Goal: Task Accomplishment & Management: Manage account settings

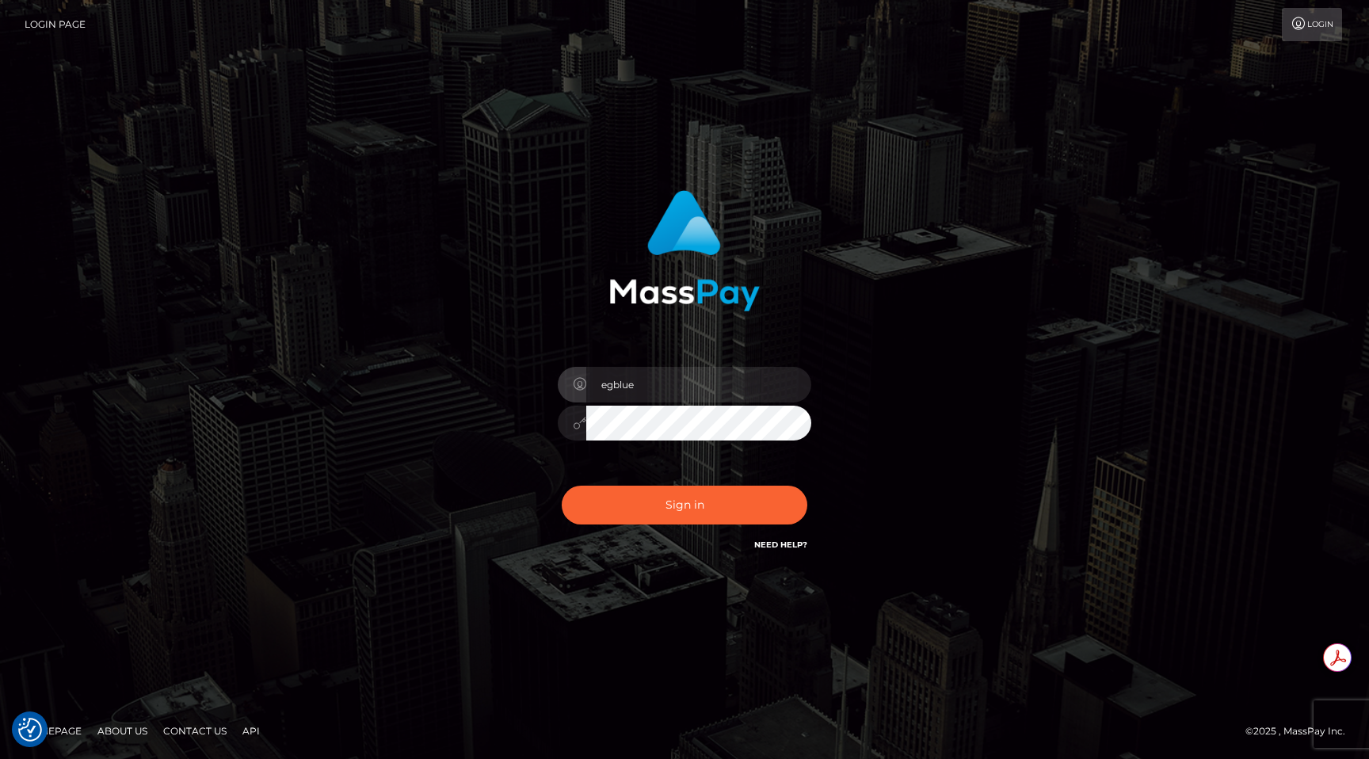
click at [653, 484] on div "Sign in Need Help?" at bounding box center [684, 511] width 277 height 70
click at [649, 499] on button "Sign in" at bounding box center [685, 504] width 246 height 39
type input "egblue"
click at [649, 499] on button "Sign in" at bounding box center [685, 504] width 246 height 39
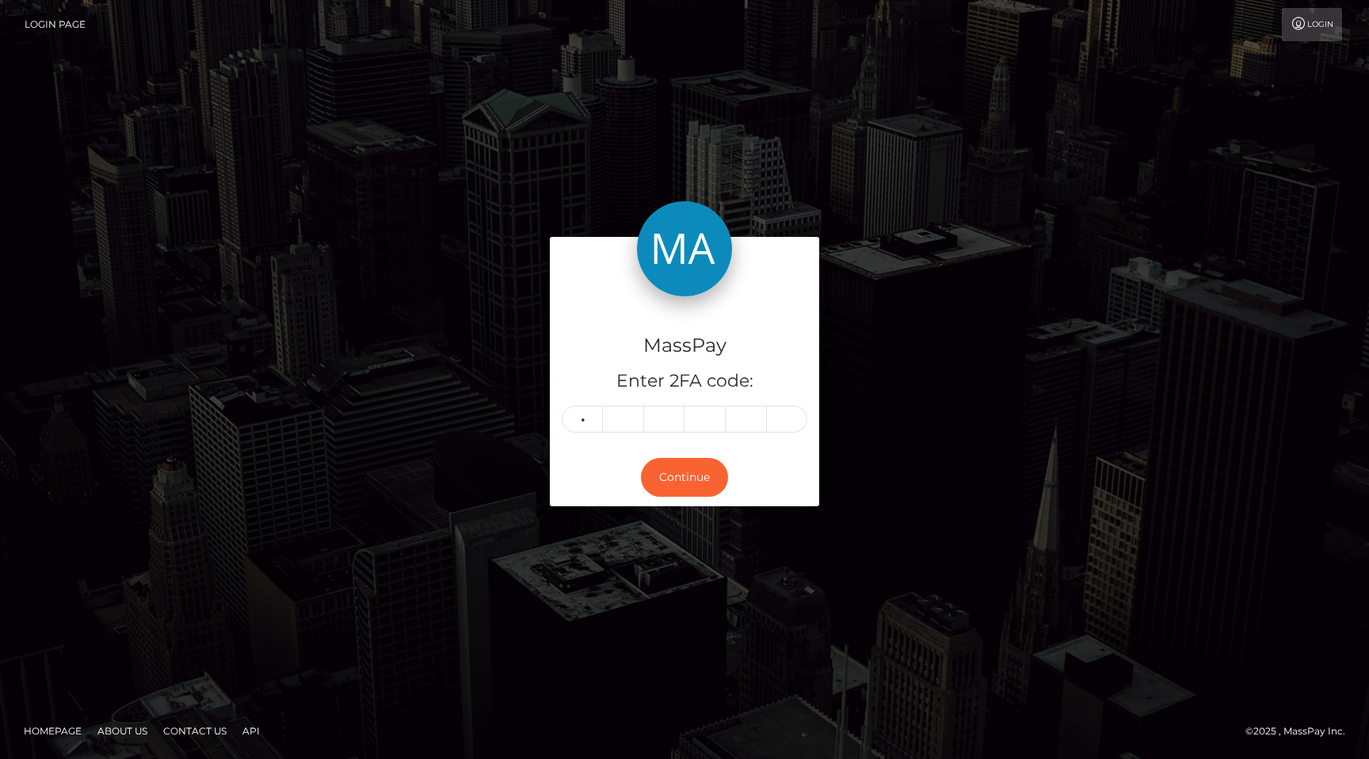
type input "5"
type input "8"
type input "1"
type input "8"
type input "6"
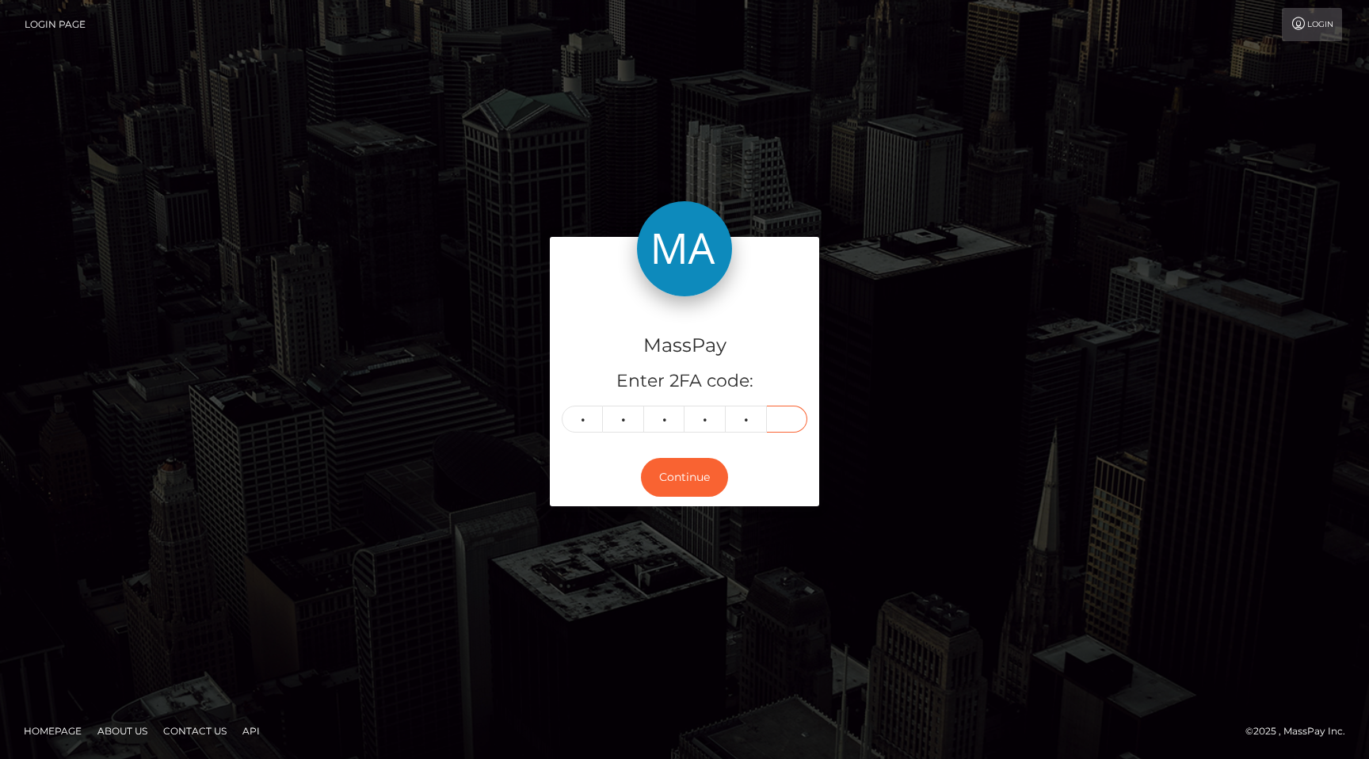
type input "0"
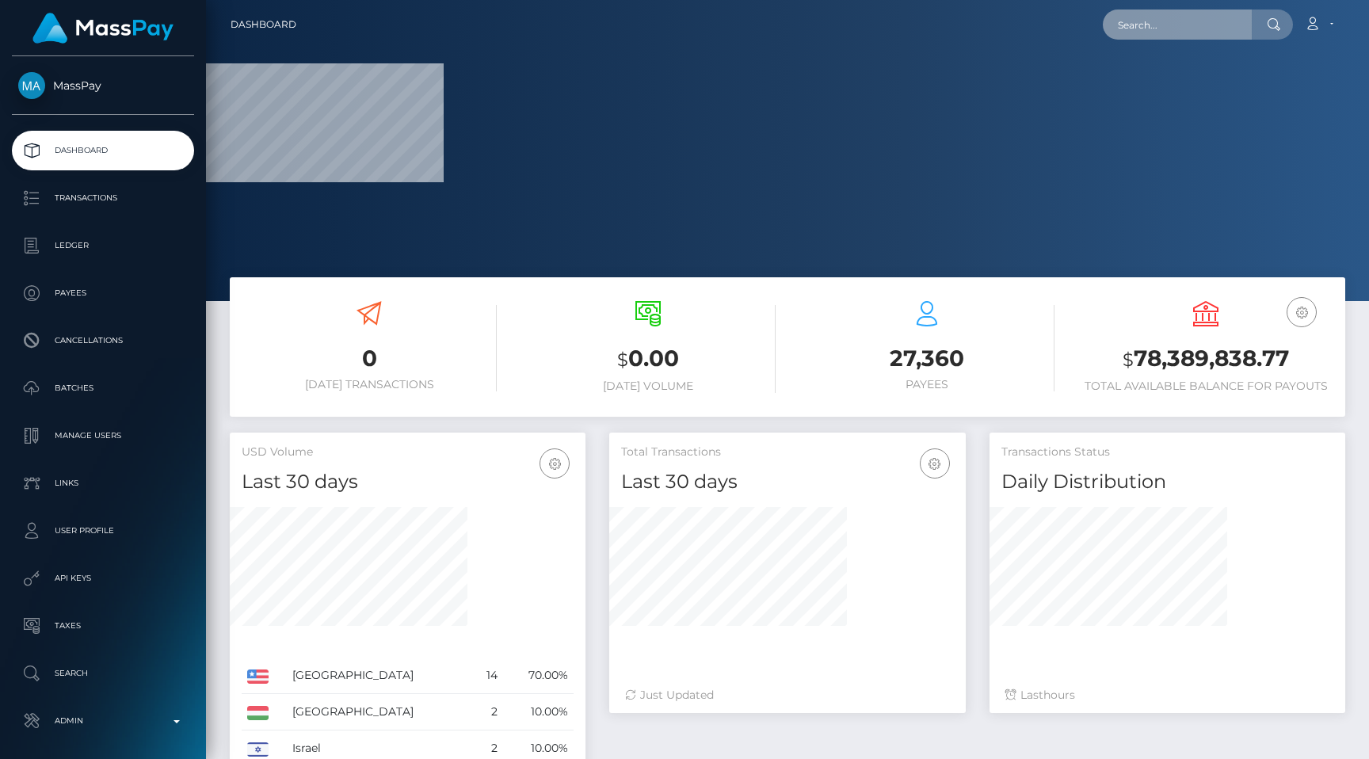
click at [1156, 22] on input "text" at bounding box center [1176, 25] width 149 height 30
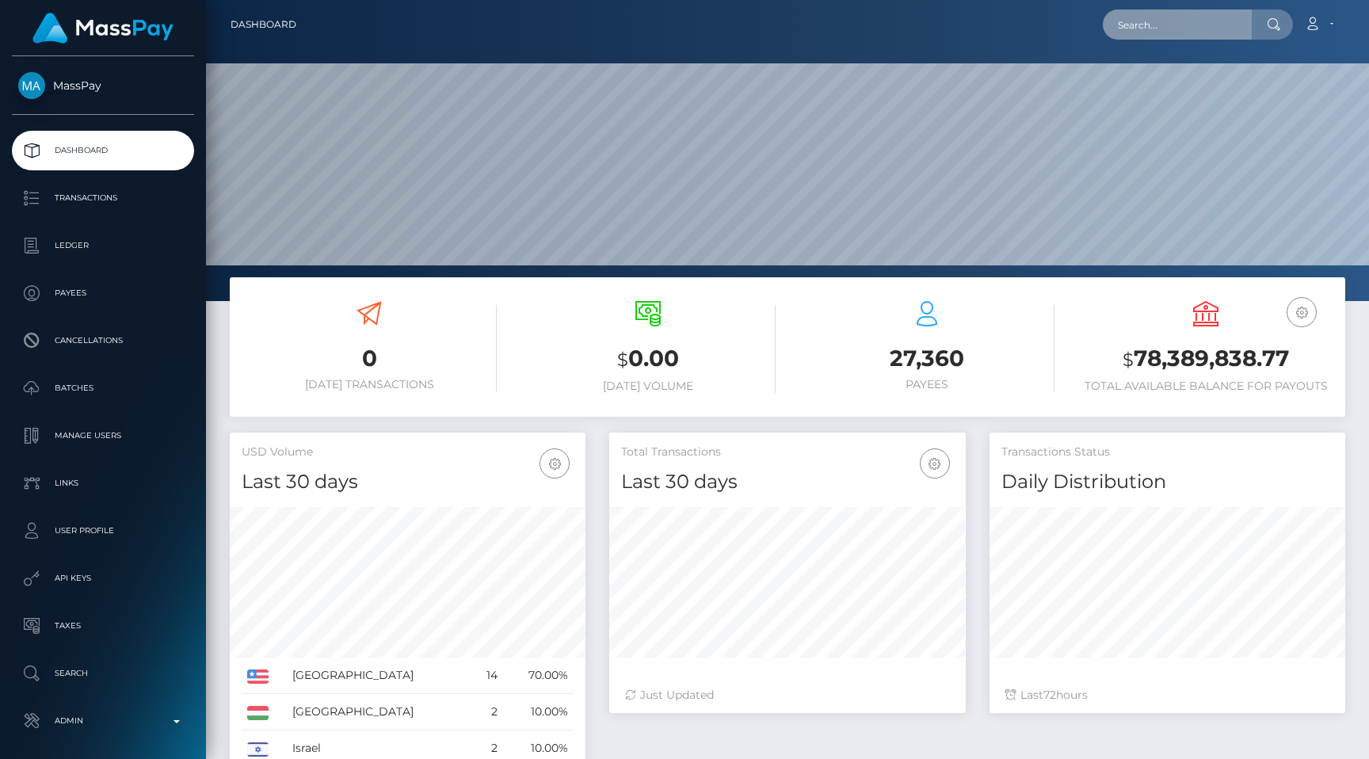
scroll to position [280, 356]
paste input "wdrl_POzY0KZnExPaw"
paste input "pout_gPdwzW8voNbFJ"
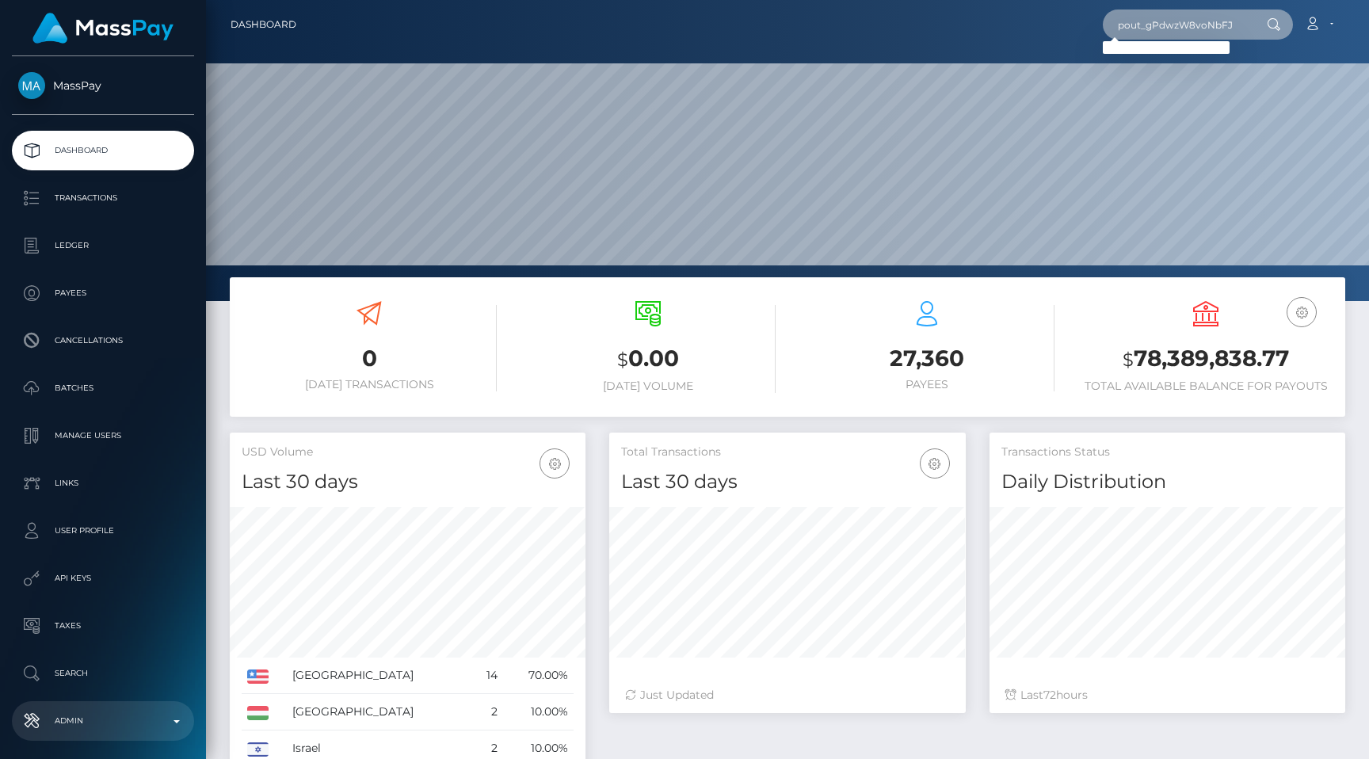
type input "pout_gPdwzW8voNbFJ"
click at [114, 733] on link "Admin" at bounding box center [103, 721] width 182 height 40
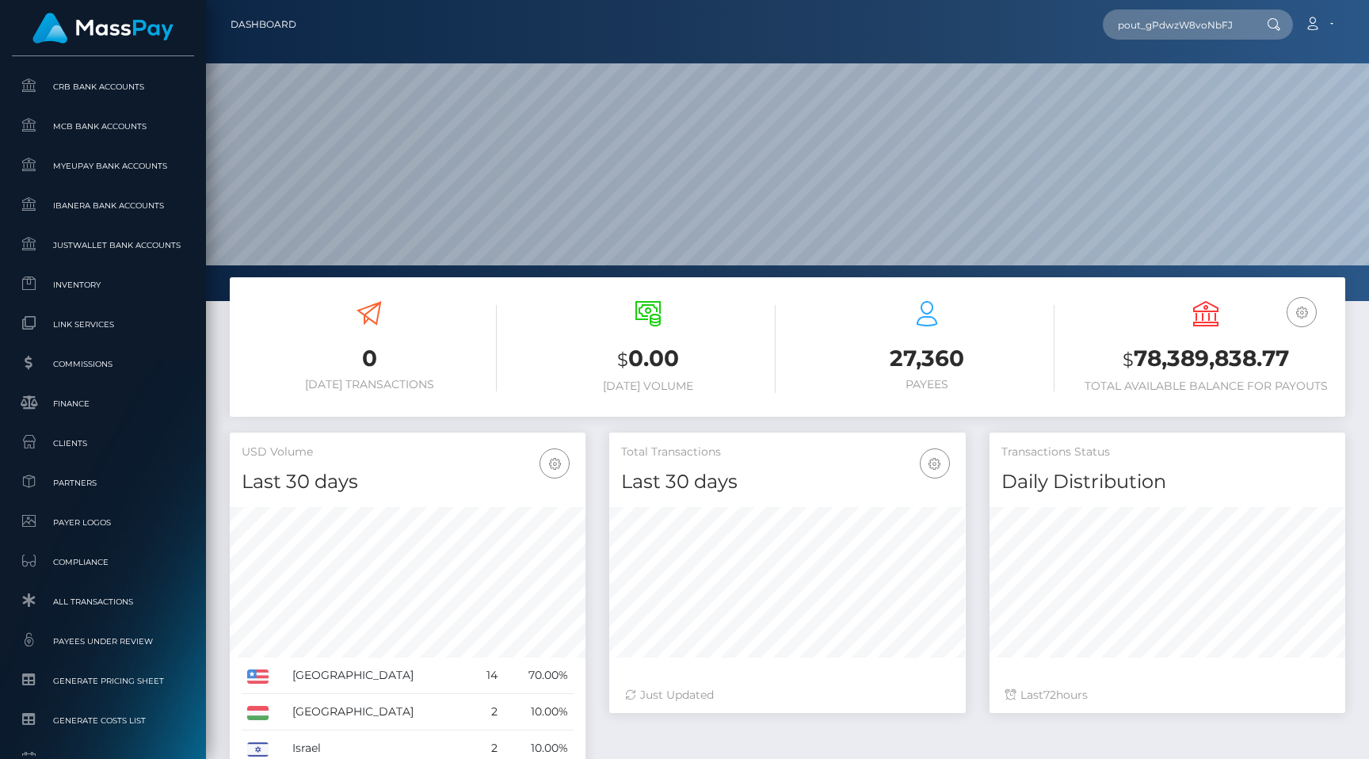
scroll to position [906, 0]
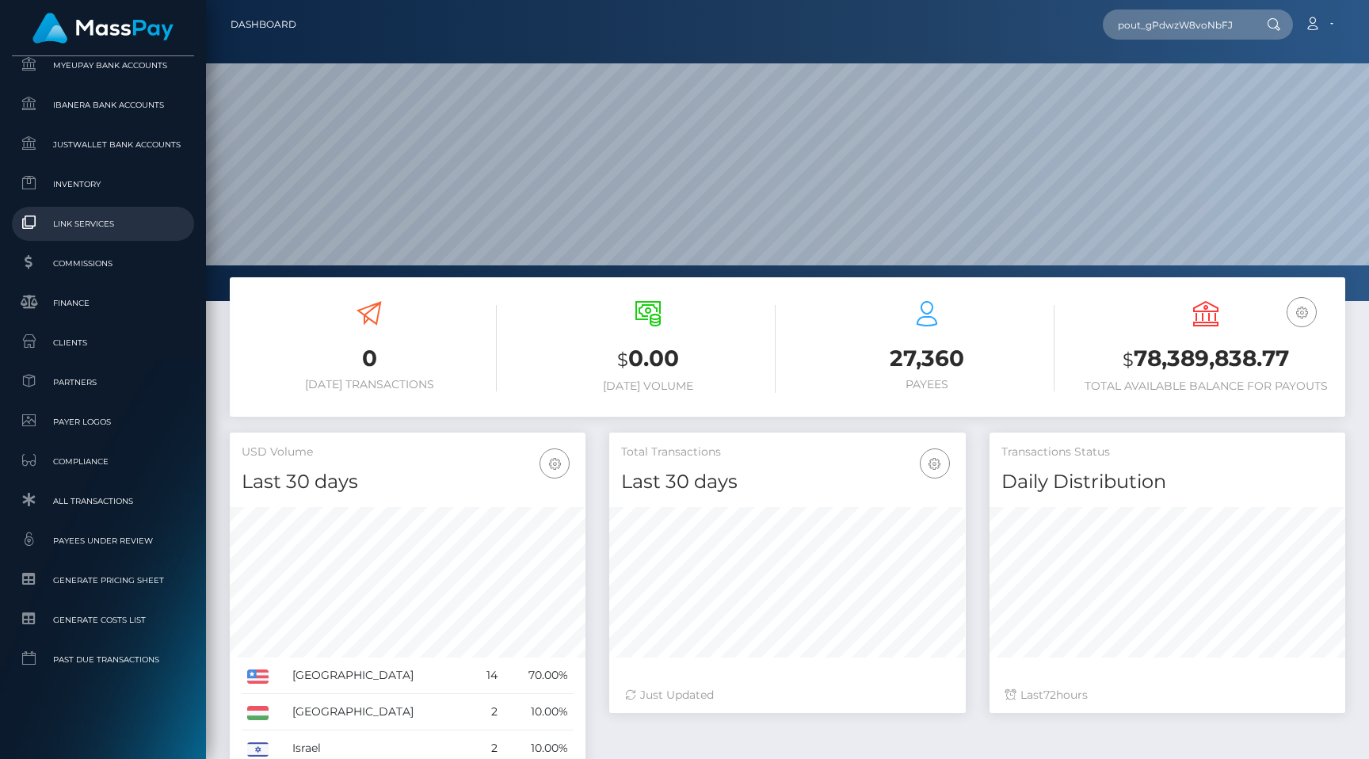
click at [119, 235] on link "Link Services" at bounding box center [103, 224] width 182 height 34
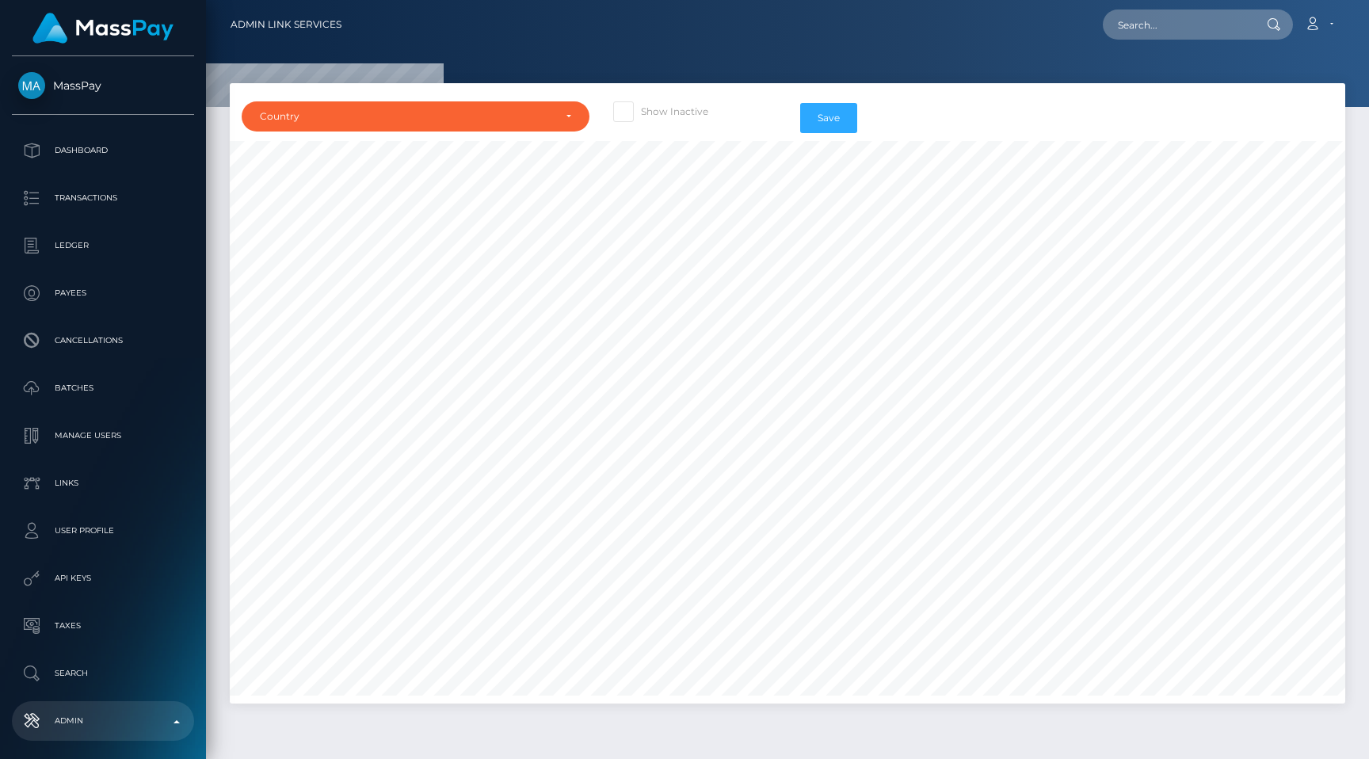
click at [635, 115] on label "Show Inactive" at bounding box center [660, 111] width 95 height 21
click at [641, 112] on input "Show Inactive" at bounding box center [646, 106] width 10 height 10
checkbox input "true"
click at [520, 126] on div "Country" at bounding box center [416, 116] width 348 height 30
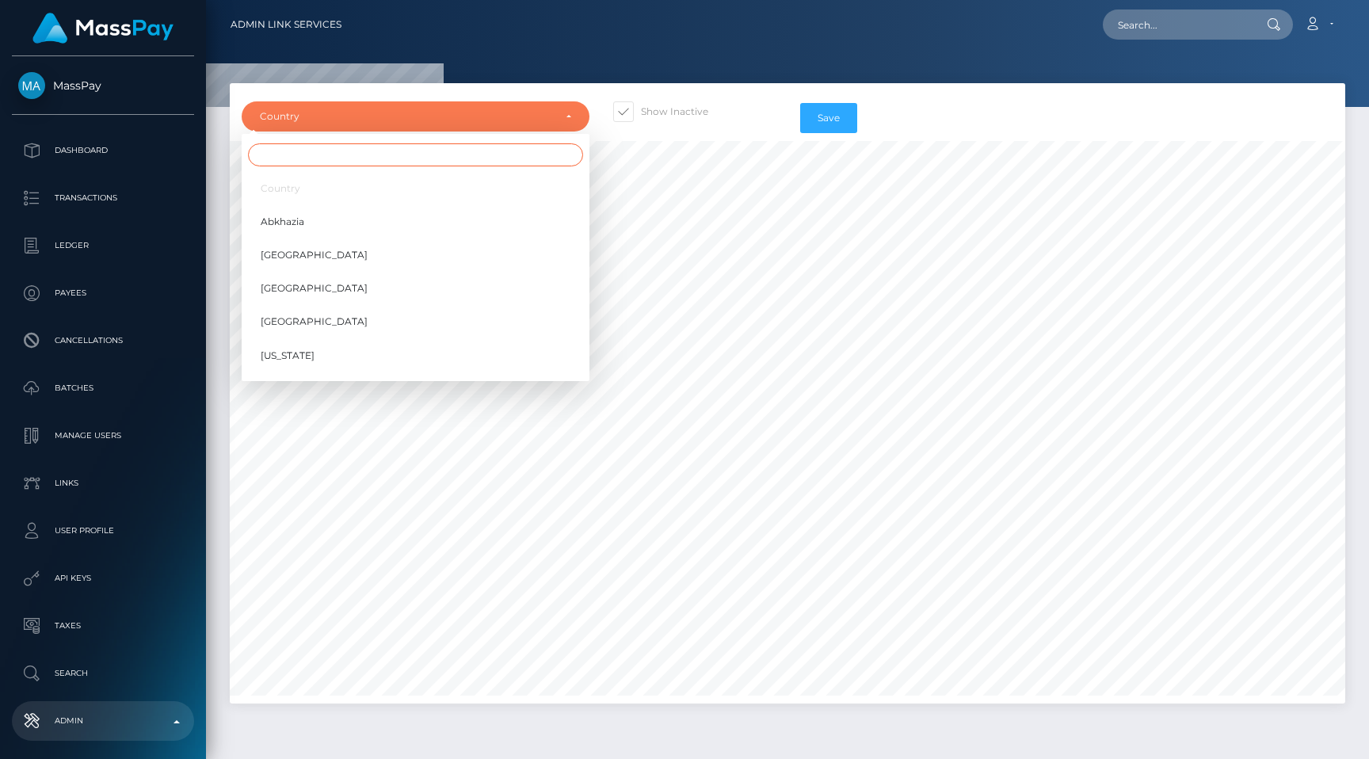
click at [504, 154] on input "Search" at bounding box center [415, 154] width 335 height 23
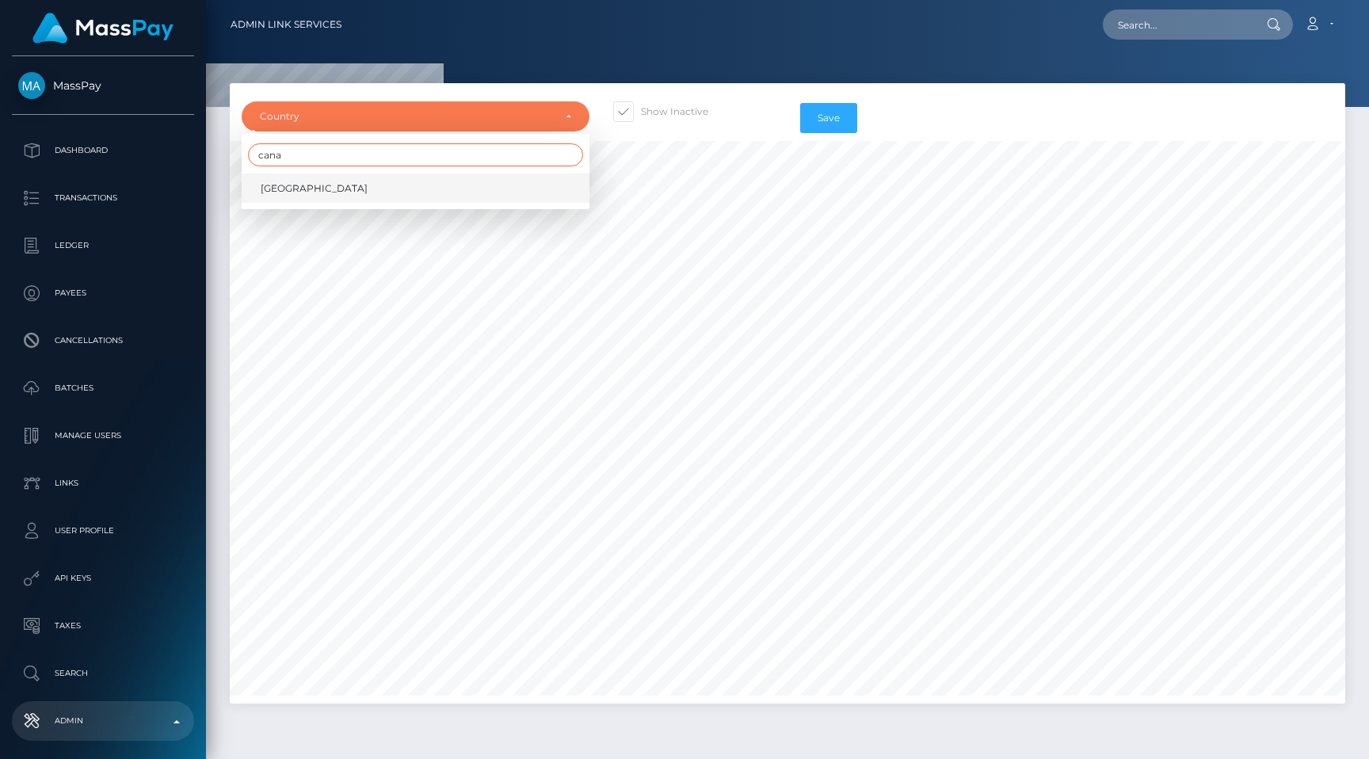
type input "cana"
click at [450, 199] on link "Canada" at bounding box center [416, 187] width 348 height 29
select select "CA"
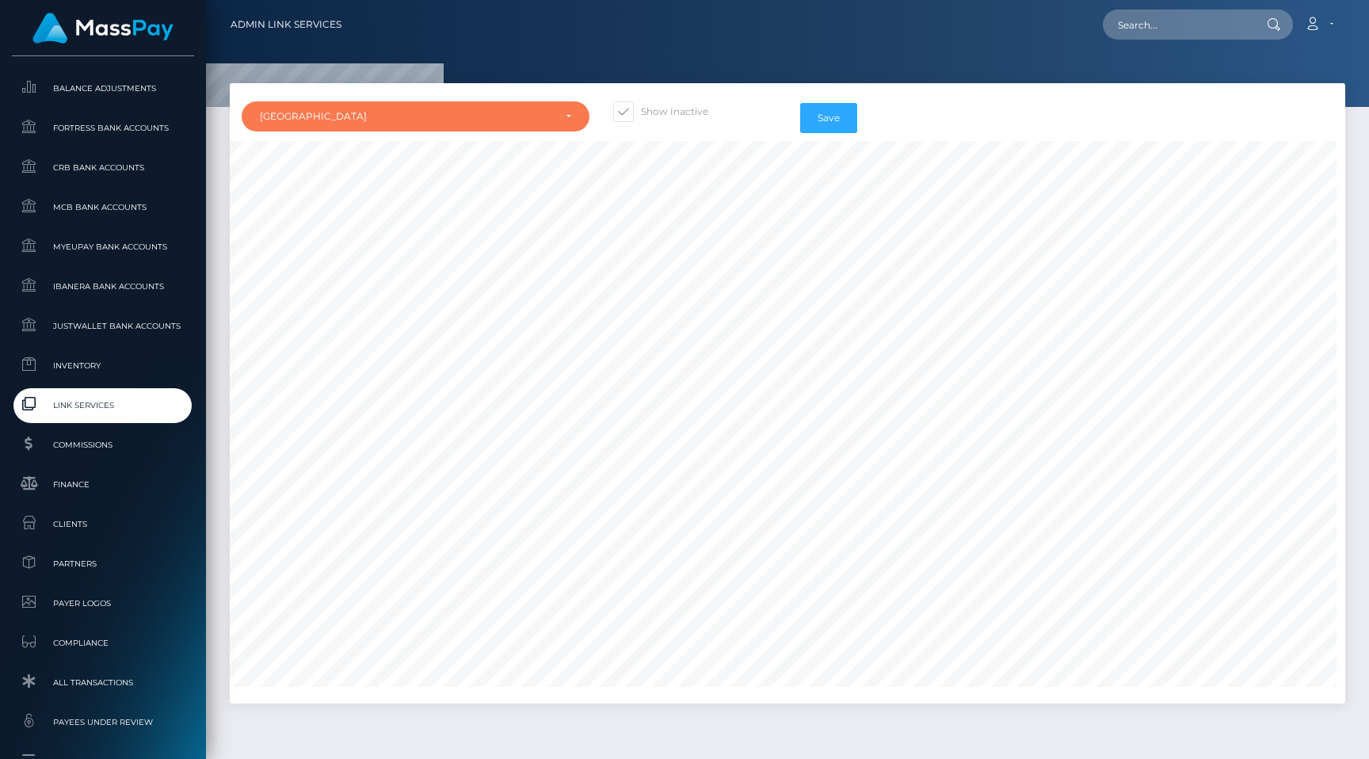
scroll to position [949, 0]
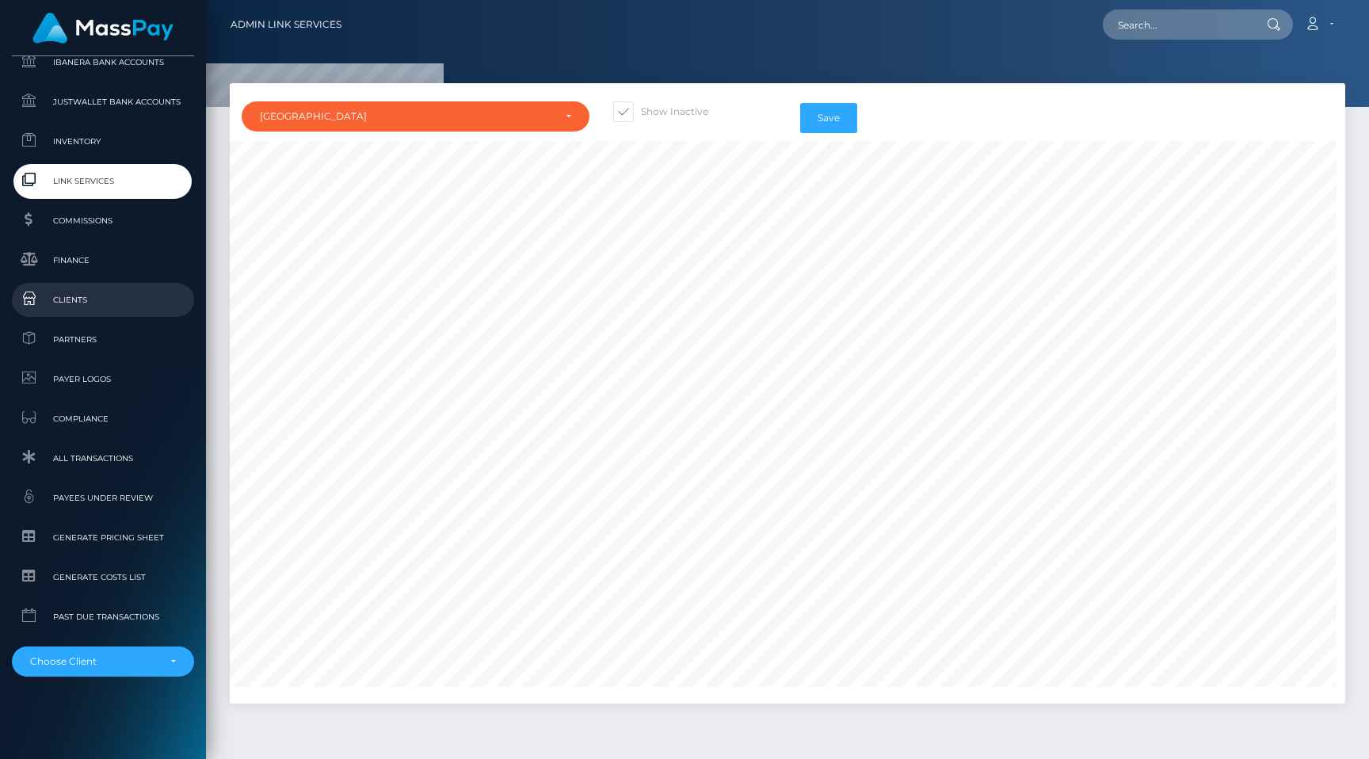
click at [132, 303] on span "Clients" at bounding box center [102, 300] width 169 height 18
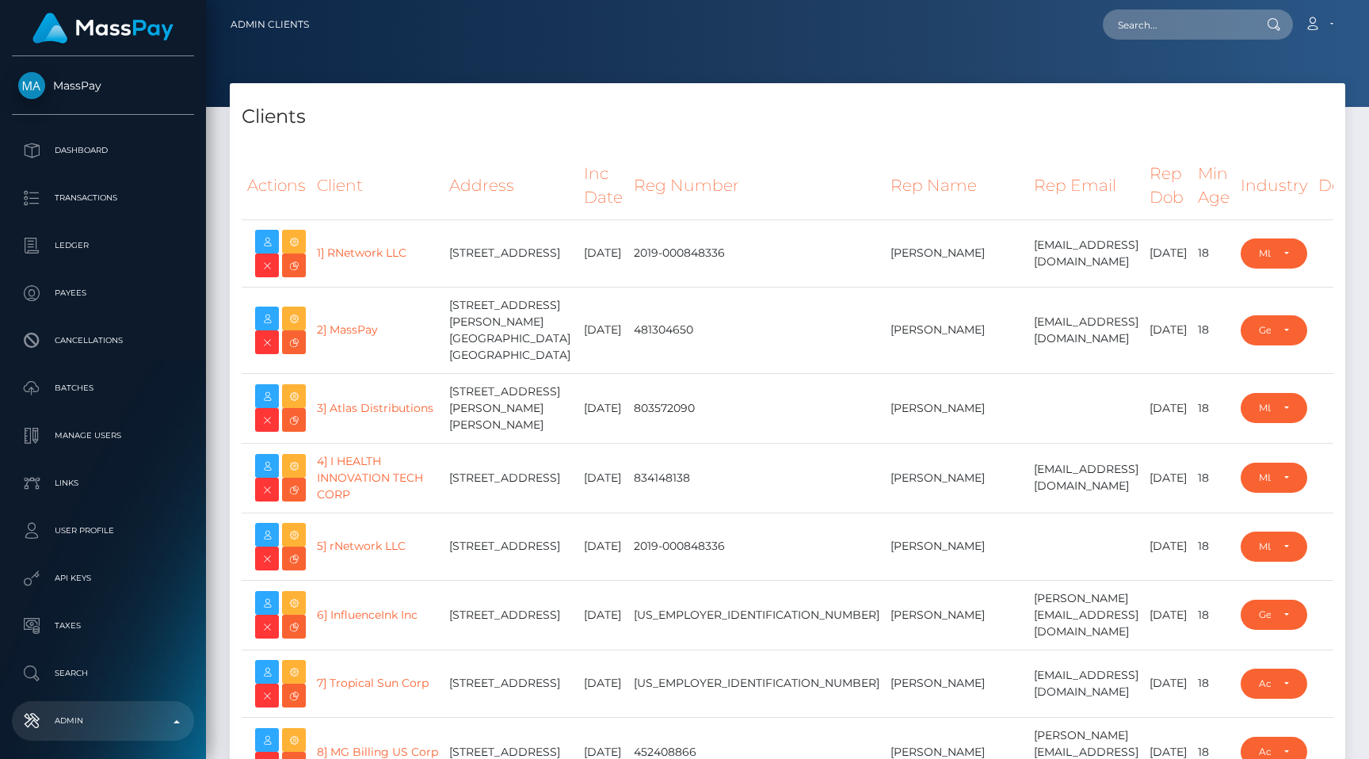
select select "223"
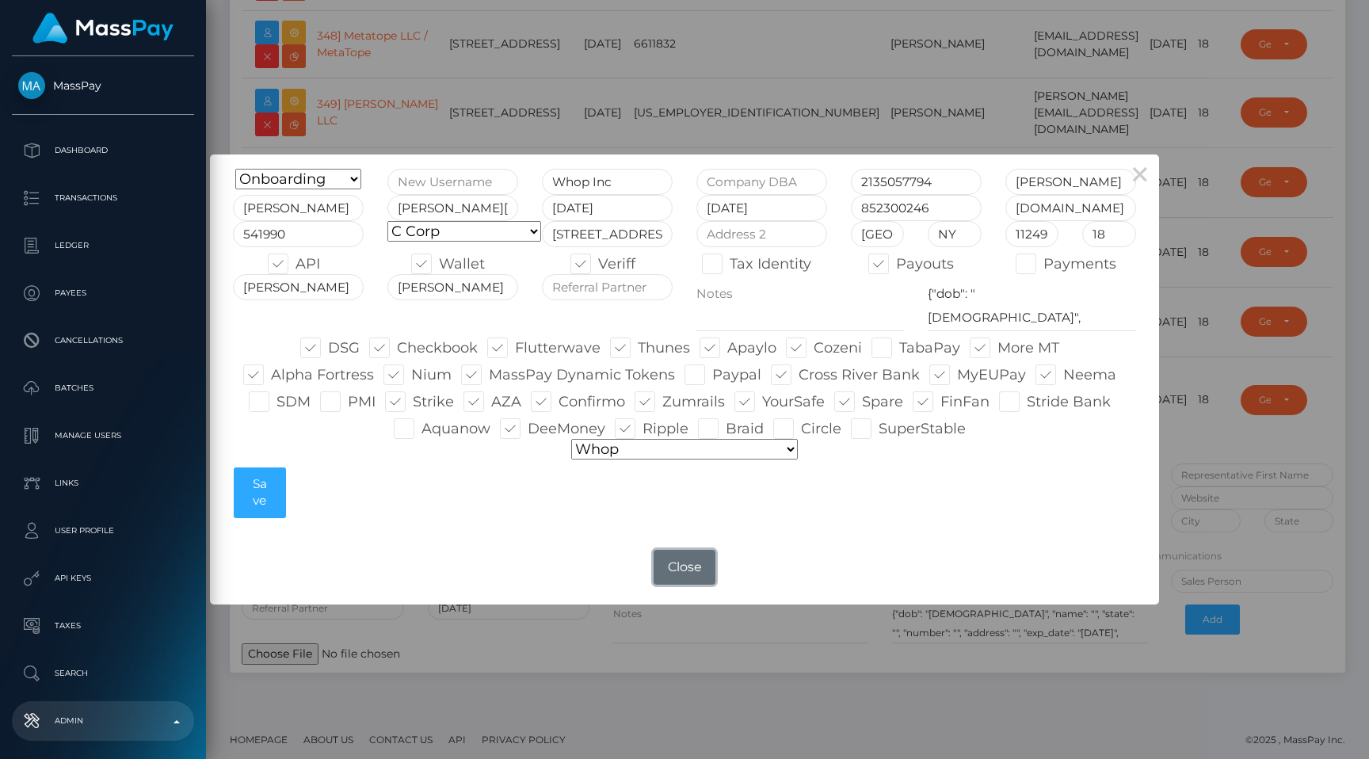
click at [679, 562] on button "Close" at bounding box center [684, 567] width 62 height 35
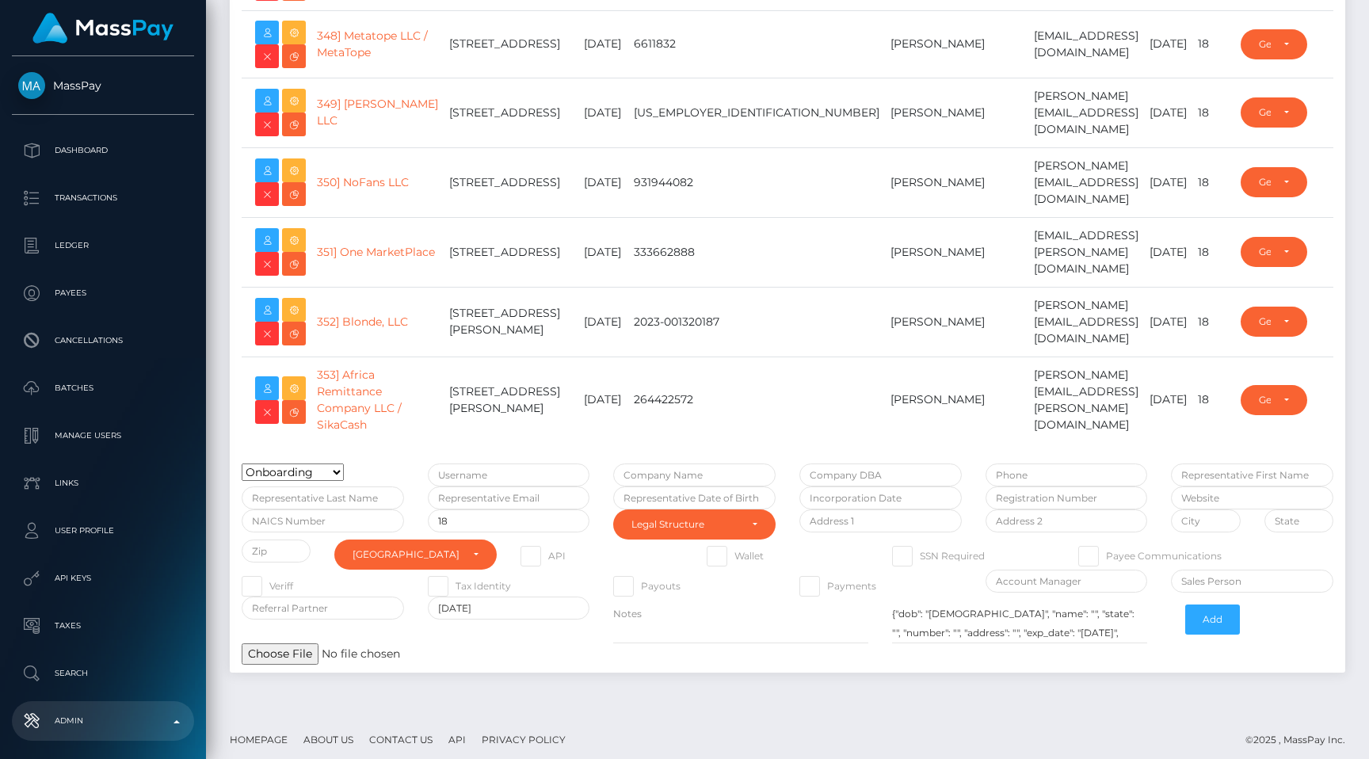
type input "egblue"
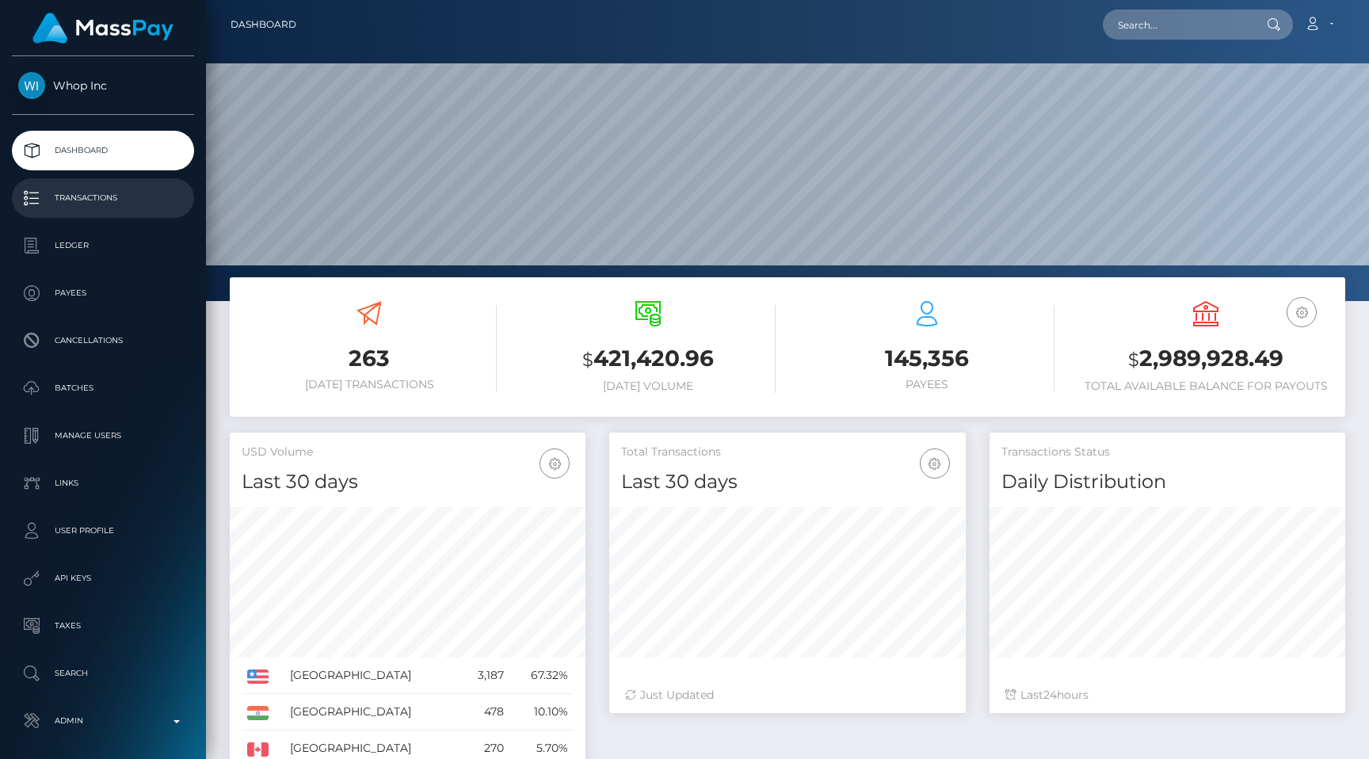
scroll to position [280, 356]
click at [157, 192] on p "Transactions" at bounding box center [102, 198] width 169 height 24
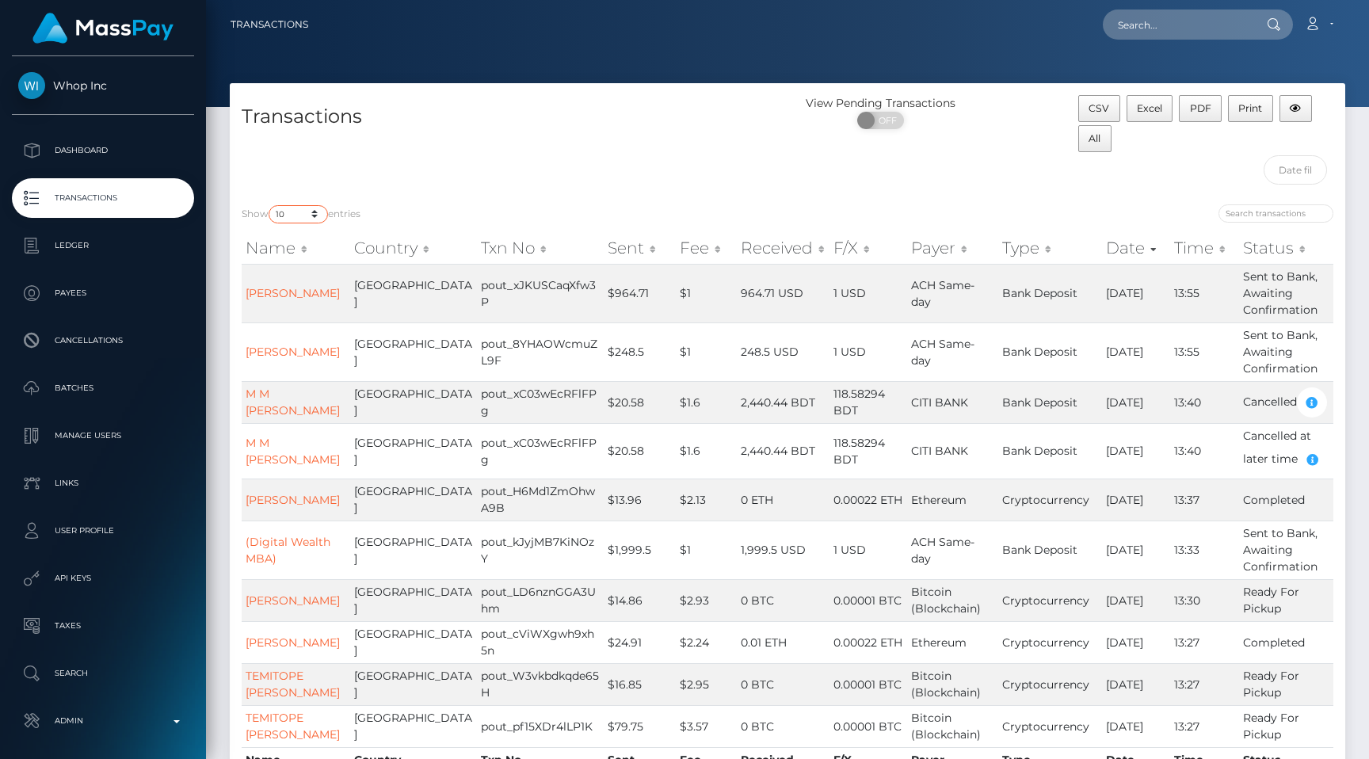
click at [317, 223] on select "10 25 50 100 250 500 1,000 3,500 All" at bounding box center [297, 214] width 59 height 18
select select "50"
click at [563, 166] on div "Transactions" at bounding box center [509, 143] width 558 height 97
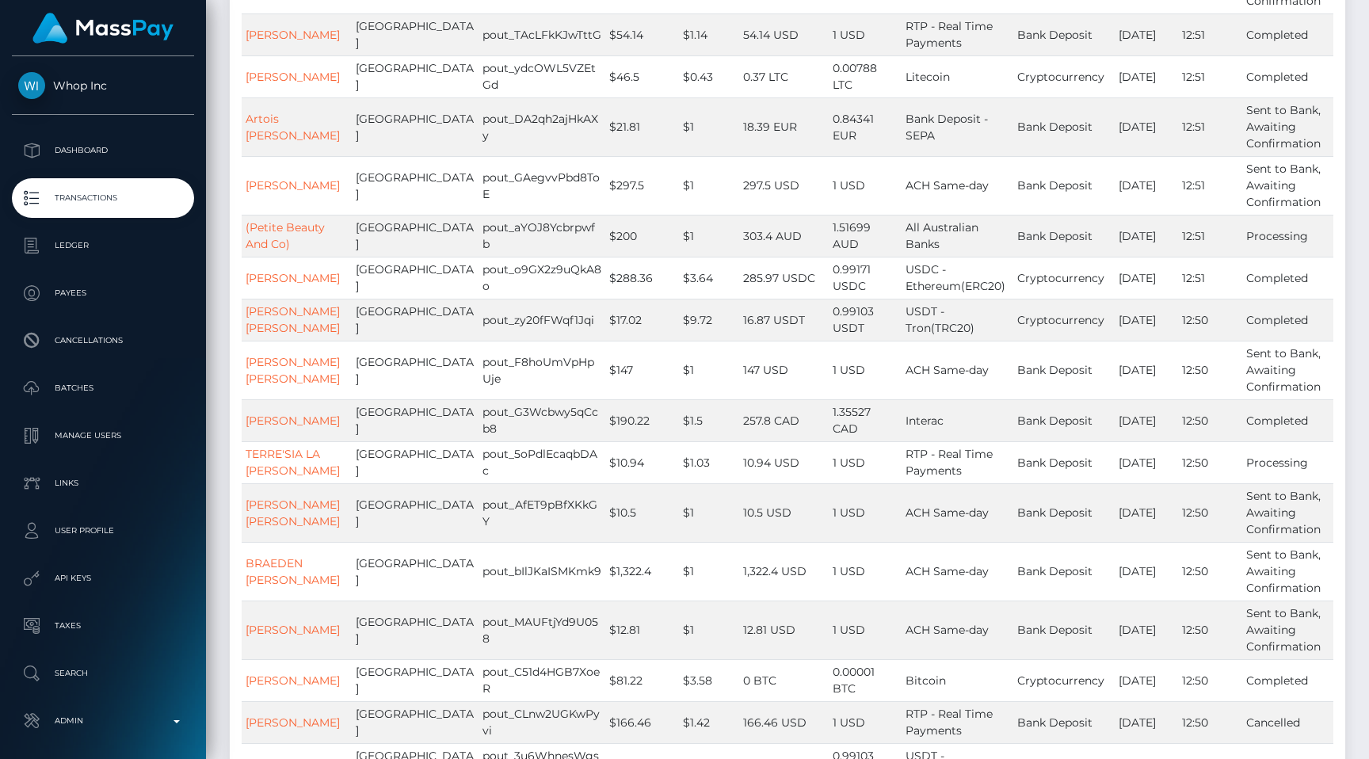
scroll to position [1837, 0]
